Goal: Find specific page/section: Find specific page/section

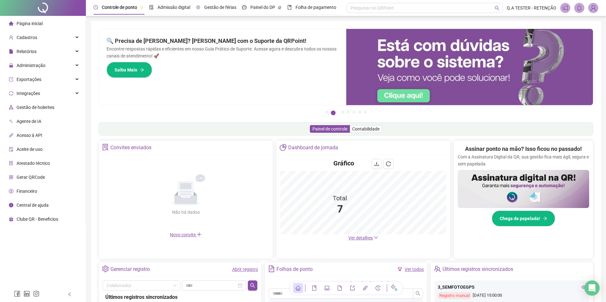
click at [209, 5] on span "Gestão de férias" at bounding box center [220, 7] width 32 height 5
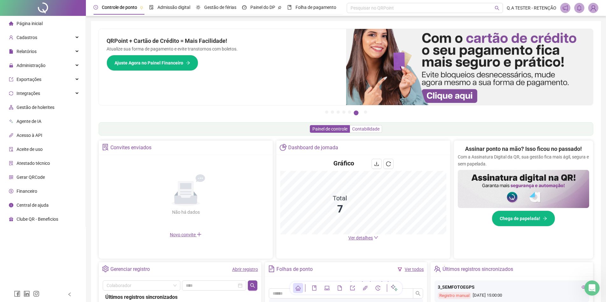
click at [363, 130] on span "Contabilidade" at bounding box center [365, 129] width 27 height 5
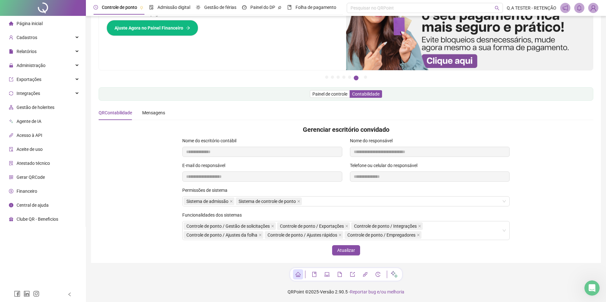
scroll to position [36, 0]
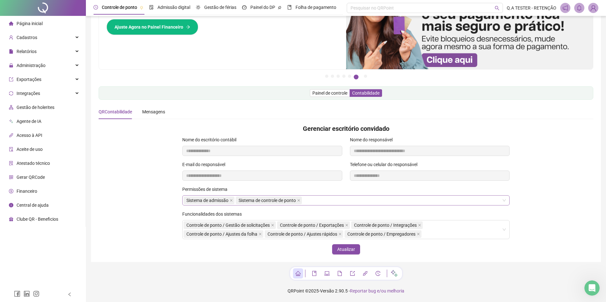
click at [316, 201] on div "Sistema de admissão Sistema de controle de ponto" at bounding box center [345, 201] width 327 height 10
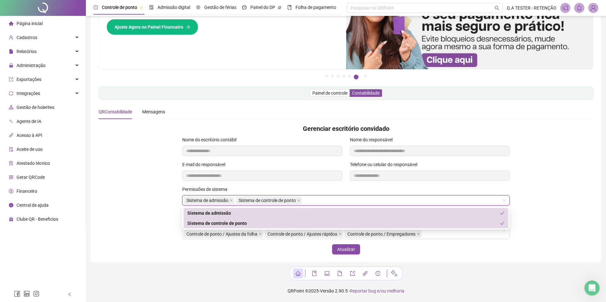
click at [137, 193] on div "Permissões de sistema Sistema de admissão Sistema de controle de ponto" at bounding box center [346, 198] width 502 height 25
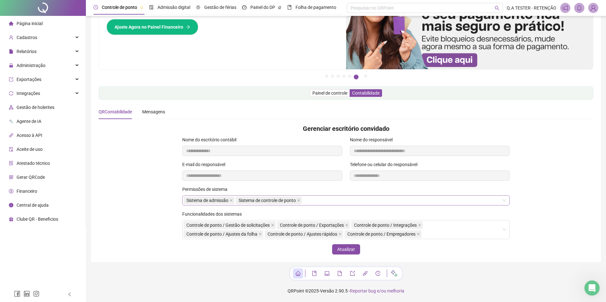
click at [314, 201] on div "Sistema de admissão Sistema de controle de ponto" at bounding box center [345, 201] width 327 height 10
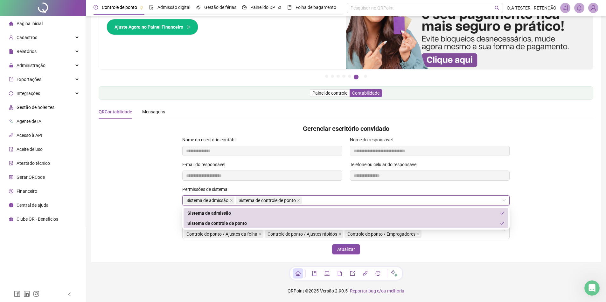
click at [161, 213] on div "Funcionalidades dos sistemas Controle de ponto / Gestão de solicitações Control…" at bounding box center [346, 228] width 502 height 34
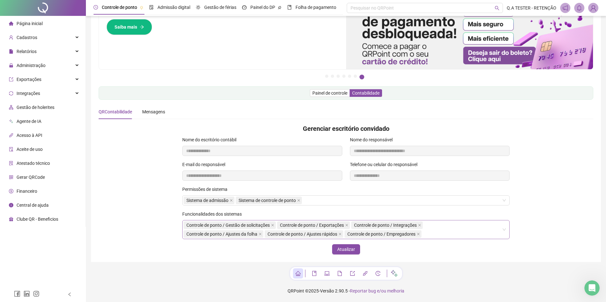
click at [477, 235] on div "Controle de ponto / Gestão de solicitações Controle de ponto / Exportações Cont…" at bounding box center [342, 230] width 318 height 18
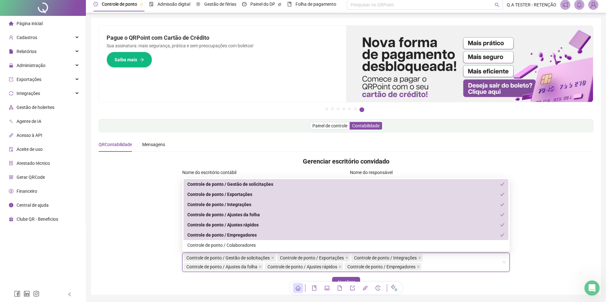
scroll to position [0, 0]
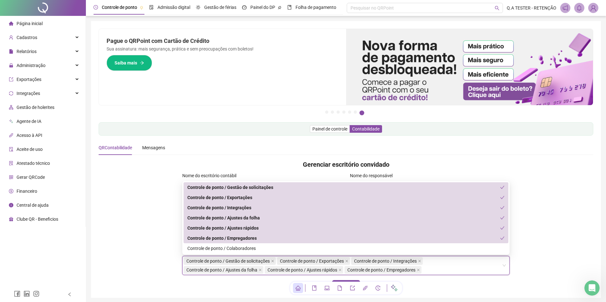
click at [154, 225] on div "Permissões de sistema Sistema de admissão Sistema de controle de ponto" at bounding box center [346, 234] width 502 height 25
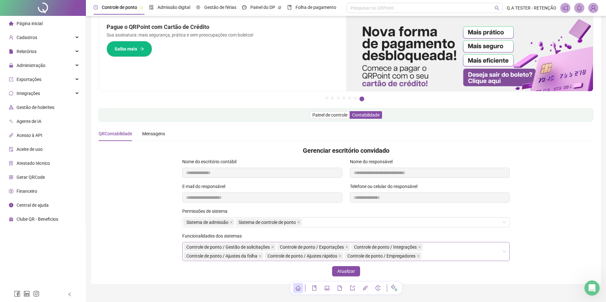
scroll to position [32, 0]
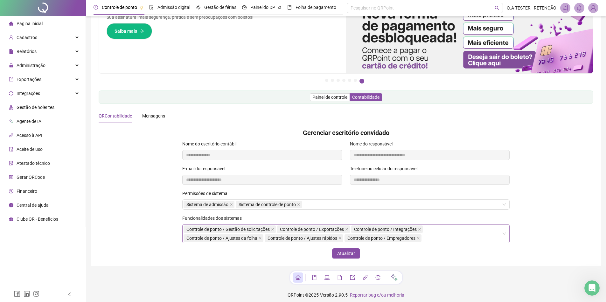
click at [471, 237] on div "Controle de ponto / Gestão de solicitações Controle de ponto / Exportações Cont…" at bounding box center [342, 234] width 318 height 18
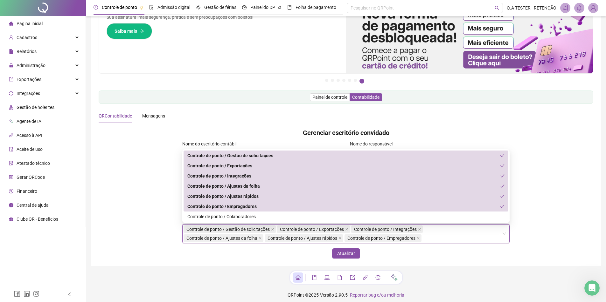
click at [138, 184] on div "**********" at bounding box center [346, 177] width 502 height 25
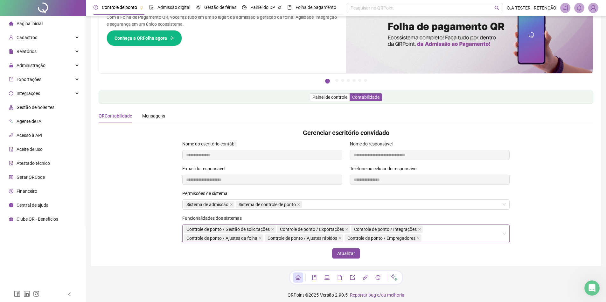
click at [459, 233] on div "Controle de ponto / Gestão de solicitações Controle de ponto / Exportações Cont…" at bounding box center [342, 234] width 318 height 18
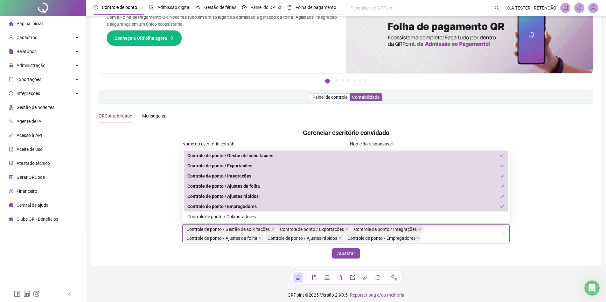
click at [459, 233] on div "Controle de ponto / Gestão de solicitações Controle de ponto / Exportações Cont…" at bounding box center [342, 234] width 318 height 18
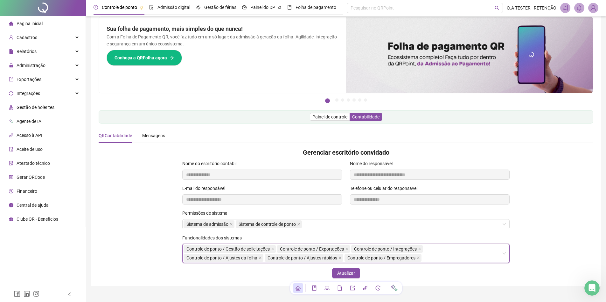
scroll to position [0, 0]
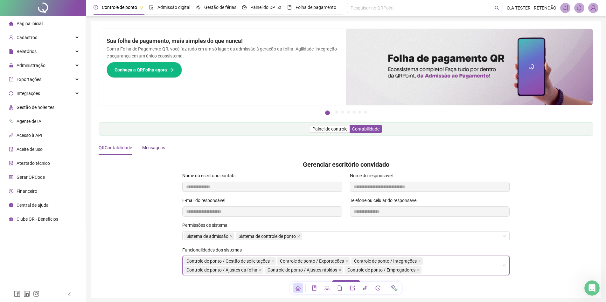
click at [143, 146] on div "Mensagens" at bounding box center [153, 147] width 23 height 7
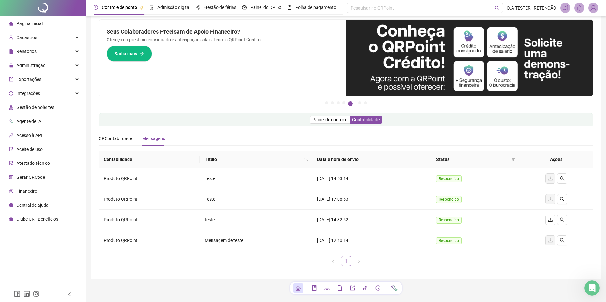
scroll to position [26, 0]
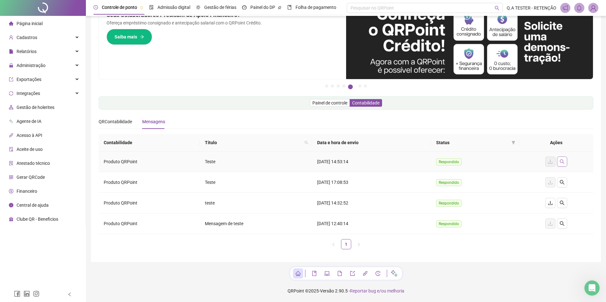
click at [565, 165] on button "button" at bounding box center [562, 162] width 10 height 10
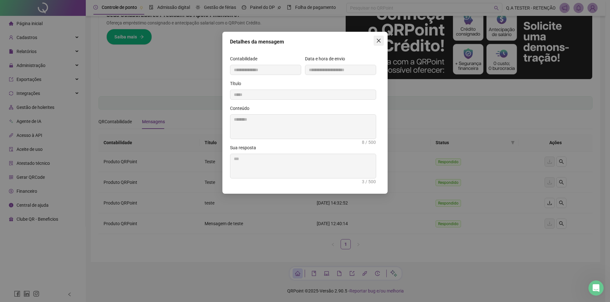
click at [382, 42] on span "Close" at bounding box center [379, 40] width 10 height 5
